Goal: Task Accomplishment & Management: Manage account settings

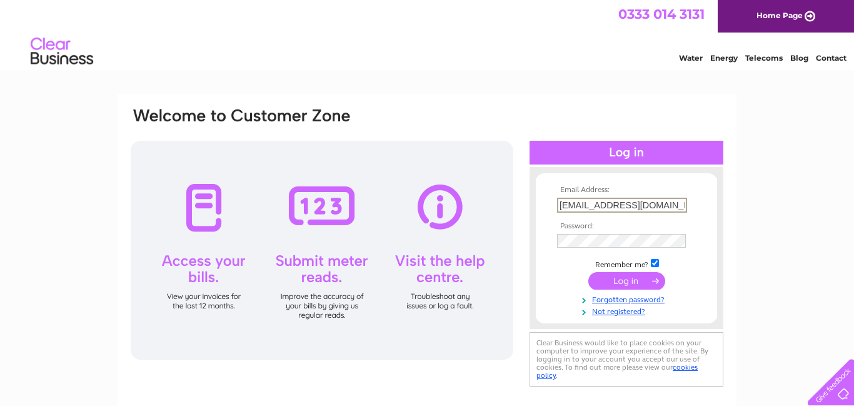
type input "autoservices123@aol.com"
click at [589, 272] on input "submit" at bounding box center [627, 281] width 77 height 18
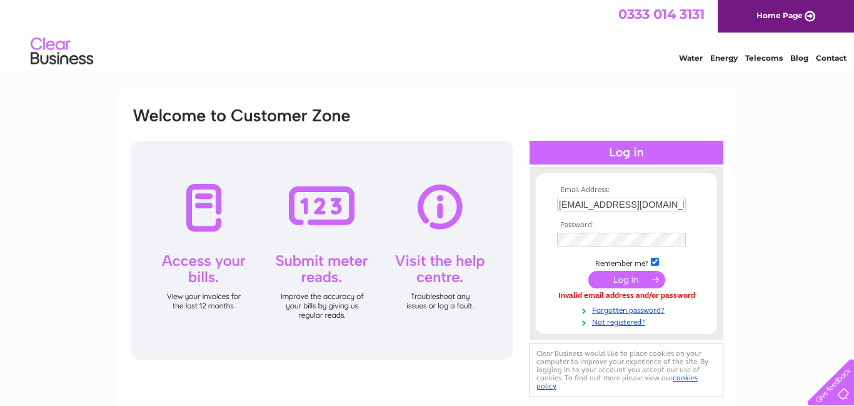
click at [629, 281] on input "submit" at bounding box center [627, 280] width 77 height 18
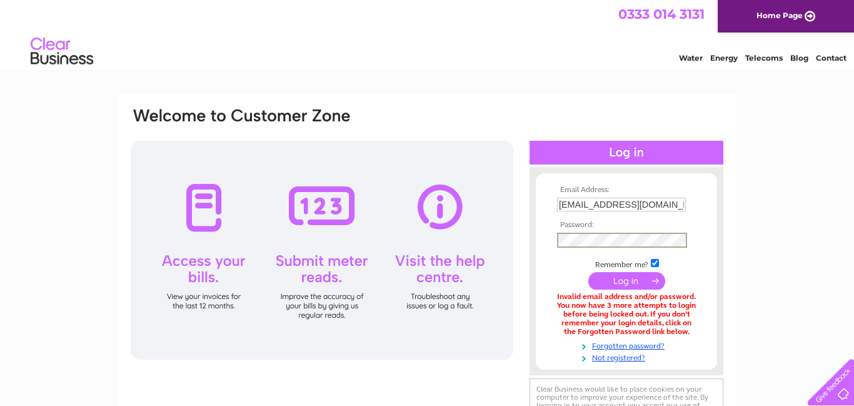
click at [589, 272] on input "submit" at bounding box center [627, 281] width 77 height 18
click at [603, 344] on link "Forgotten password?" at bounding box center [628, 344] width 142 height 12
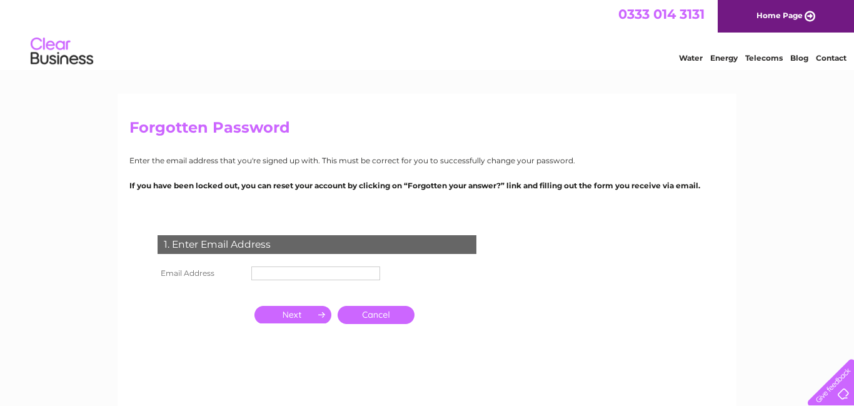
click at [347, 271] on input "text" at bounding box center [315, 273] width 129 height 14
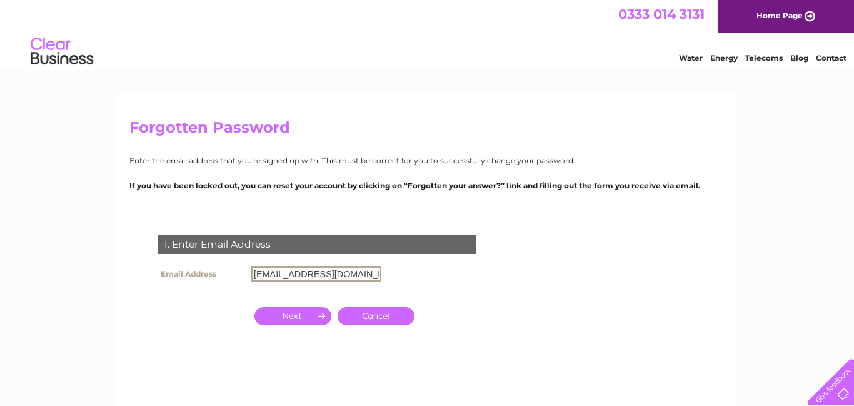
type input "[EMAIL_ADDRESS][DOMAIN_NAME]"
click at [289, 318] on input "button" at bounding box center [293, 316] width 77 height 18
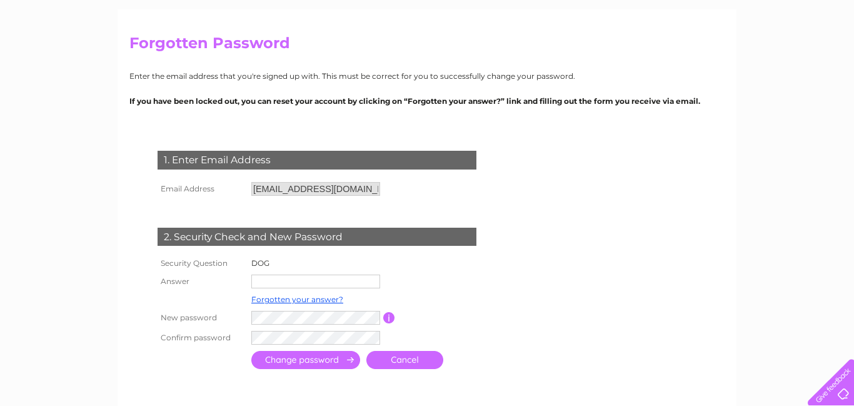
scroll to position [100, 0]
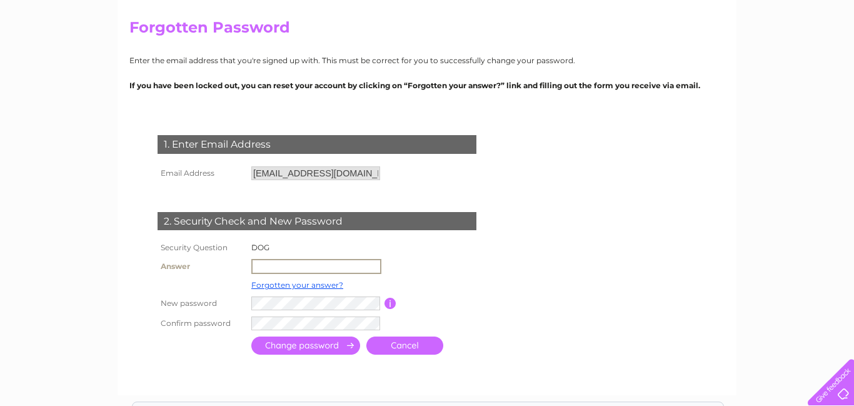
click at [283, 266] on input "text" at bounding box center [316, 266] width 130 height 15
type input "Willow"
click at [322, 345] on input "submit" at bounding box center [305, 346] width 109 height 18
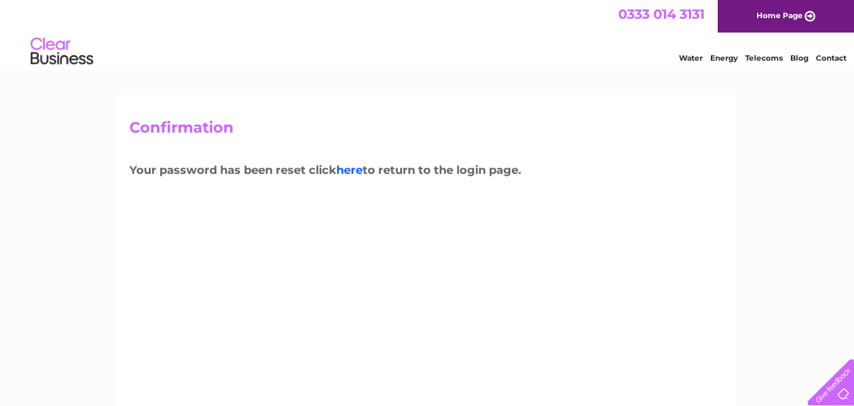
click at [358, 175] on link "here" at bounding box center [350, 170] width 26 height 14
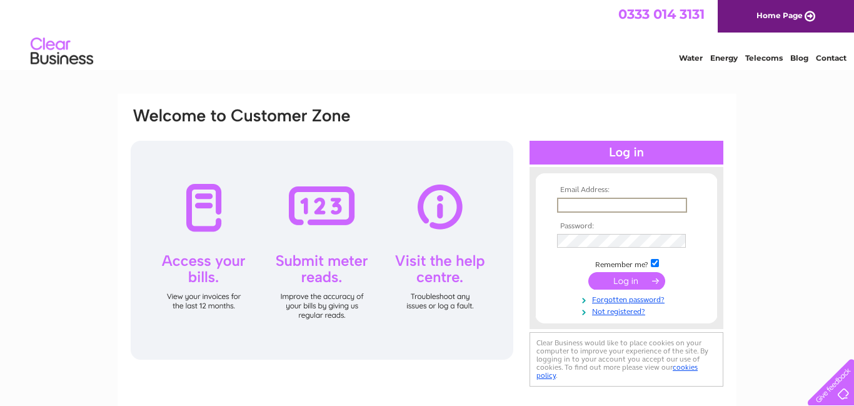
click at [567, 203] on input "text" at bounding box center [622, 205] width 130 height 15
type input "Autoservices123@aol.com"
click at [589, 272] on input "submit" at bounding box center [627, 281] width 77 height 18
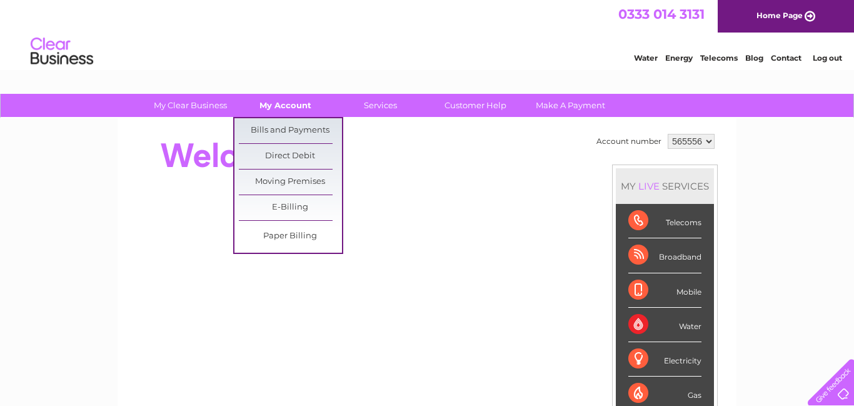
click at [297, 104] on link "My Account" at bounding box center [285, 105] width 103 height 23
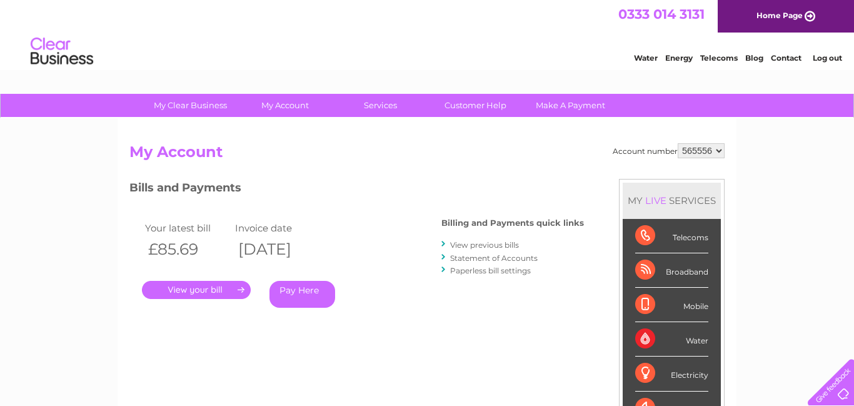
click at [196, 287] on link "." at bounding box center [196, 290] width 109 height 18
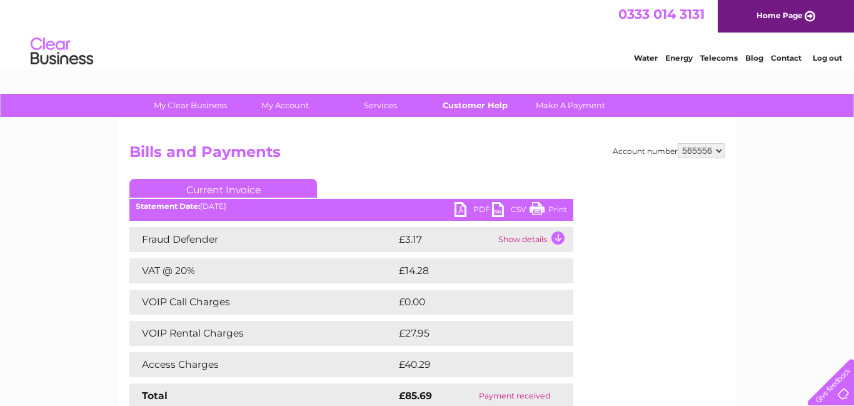
click at [468, 106] on link "Customer Help" at bounding box center [475, 105] width 103 height 23
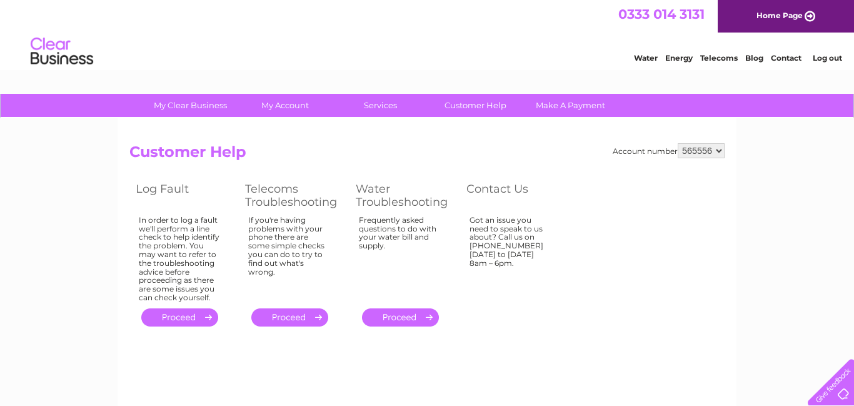
click at [842, 385] on div at bounding box center [828, 379] width 51 height 51
click at [789, 55] on link "Contact" at bounding box center [786, 57] width 31 height 9
